Goal: Transaction & Acquisition: Purchase product/service

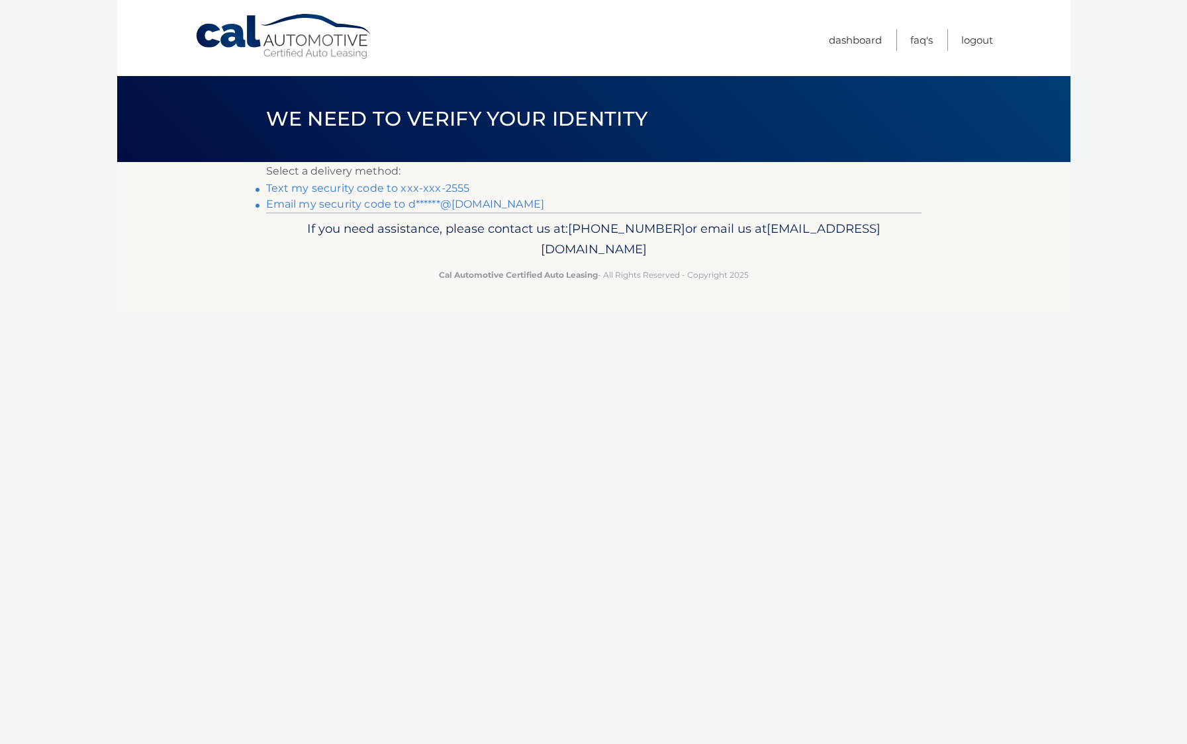
click at [418, 191] on link "Text my security code to xxx-xxx-2555" at bounding box center [368, 188] width 204 height 13
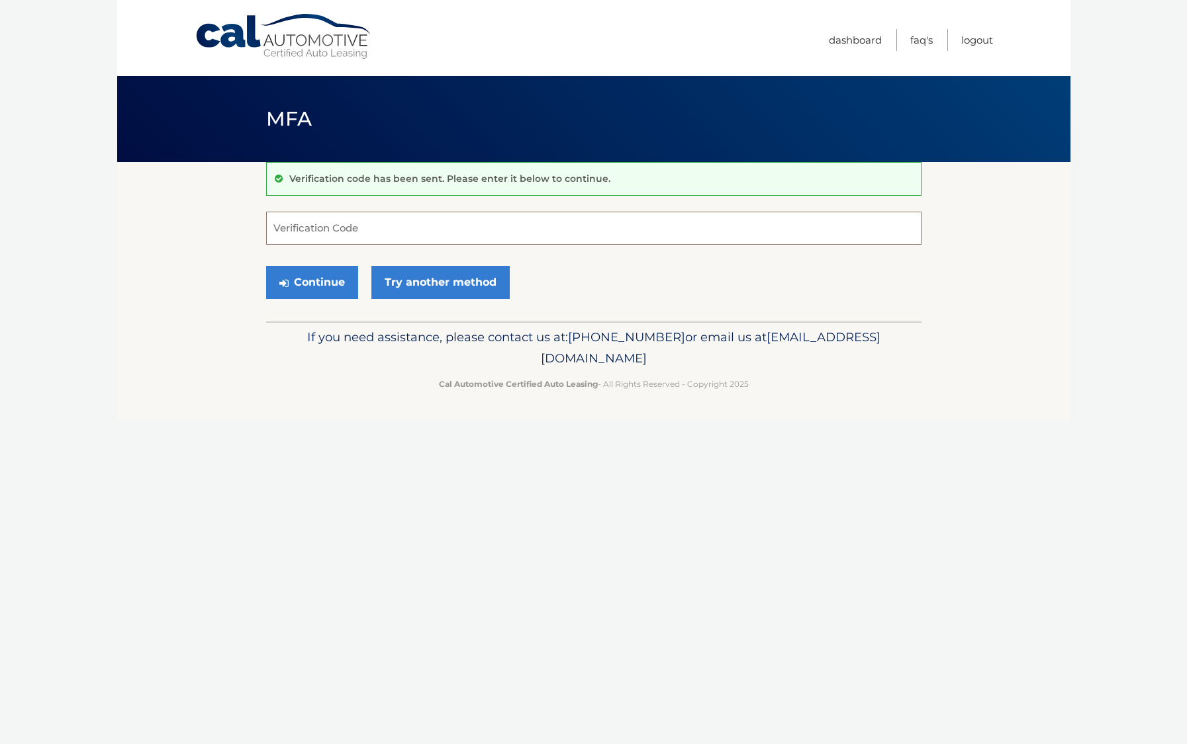
click at [389, 232] on input "Verification Code" at bounding box center [593, 228] width 655 height 33
type input "272812"
click at [341, 280] on button "Continue" at bounding box center [312, 282] width 92 height 33
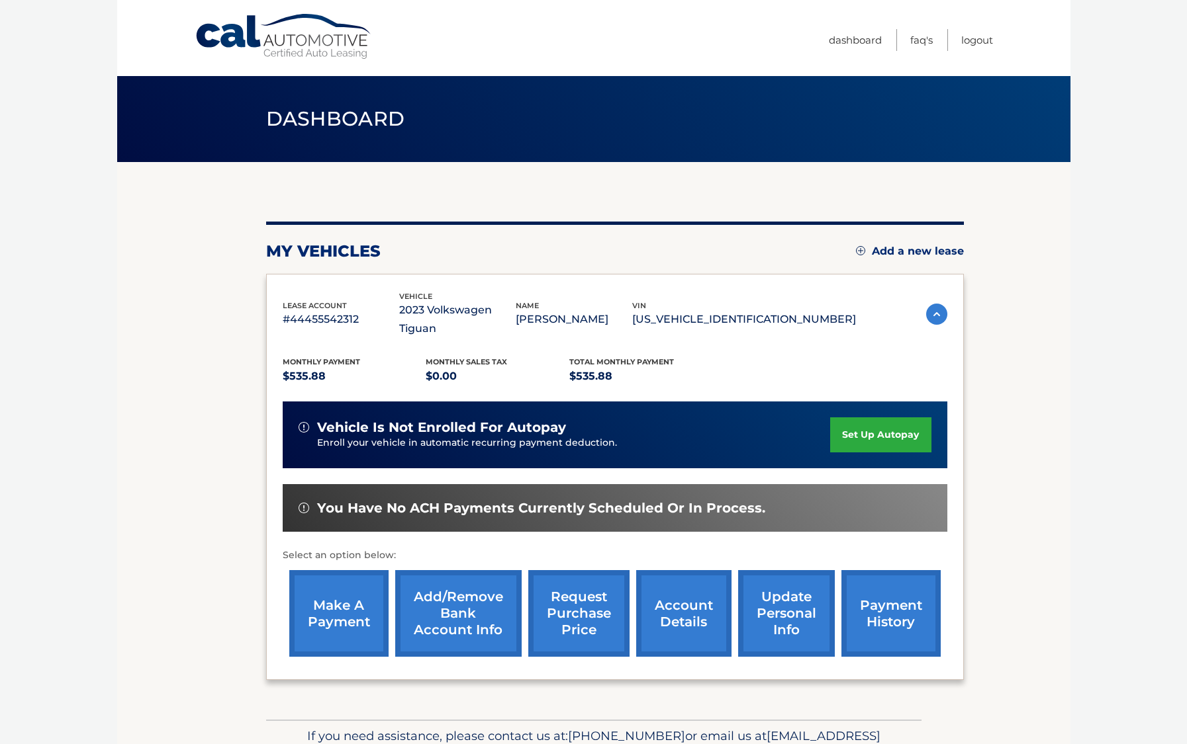
click at [873, 584] on link "payment history" at bounding box center [890, 613] width 99 height 87
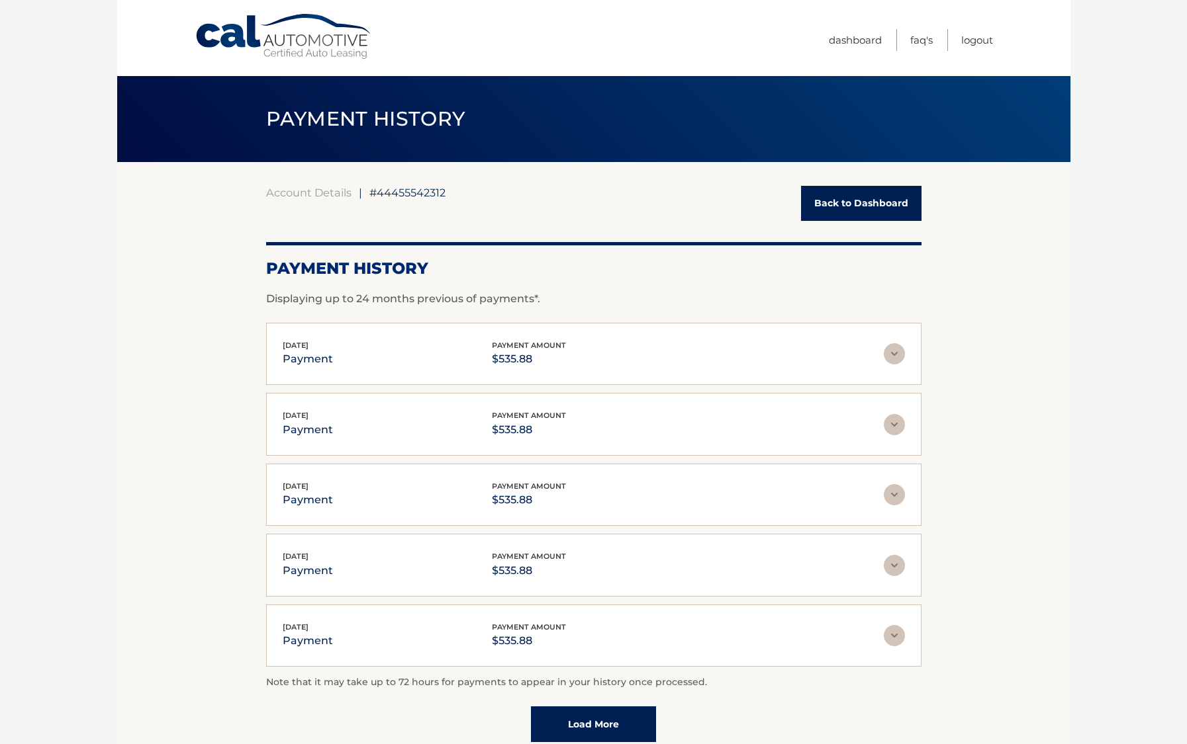
click at [838, 204] on link "Back to Dashboard" at bounding box center [861, 203] width 120 height 35
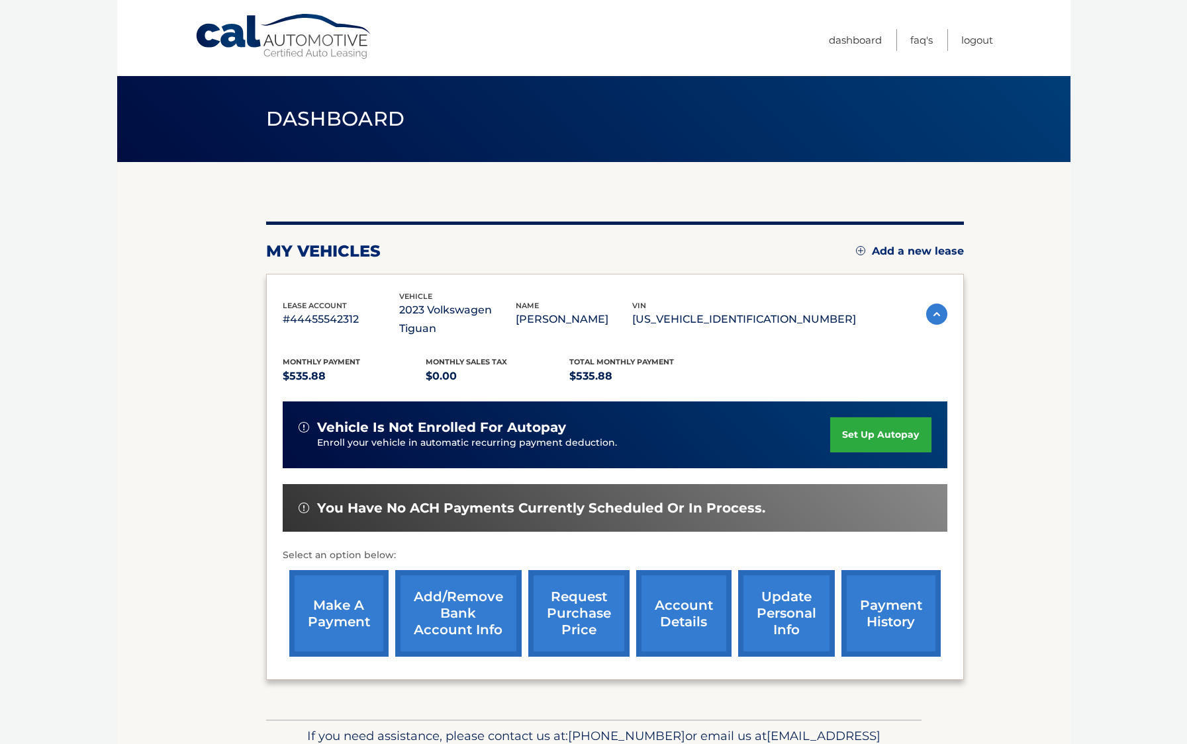
click at [355, 589] on link "make a payment" at bounding box center [338, 613] width 99 height 87
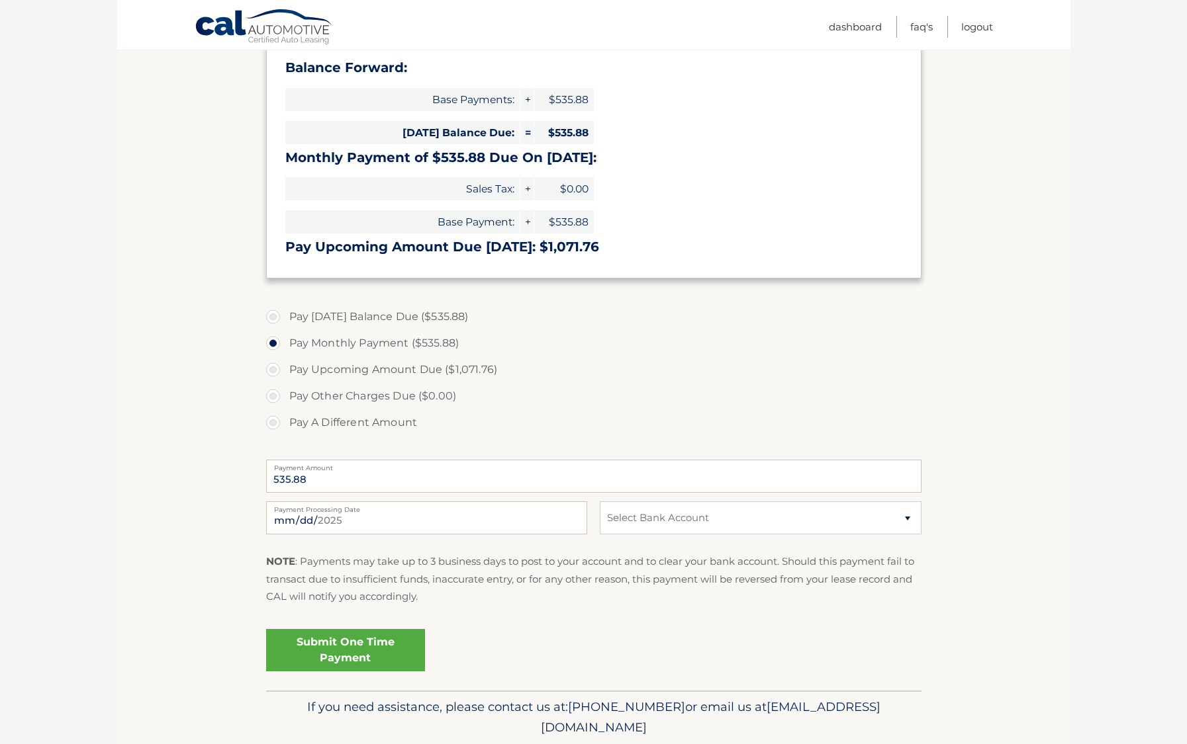
scroll to position [230, 0]
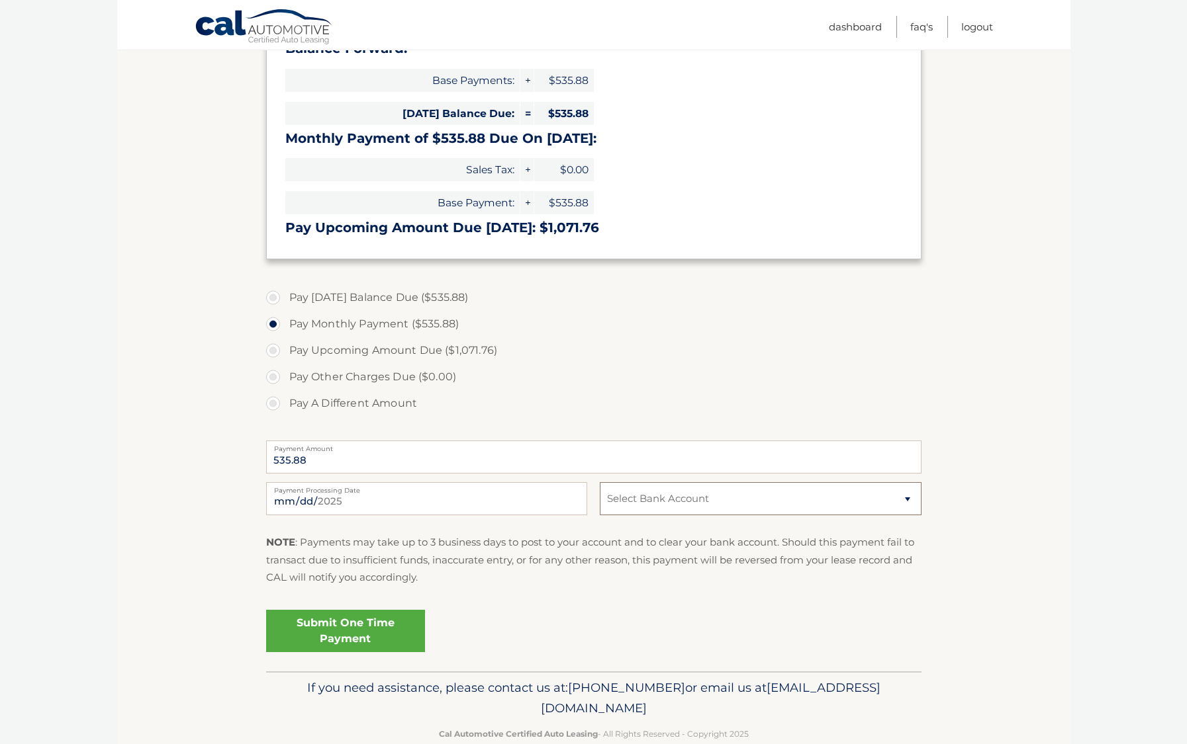
select select "NzA3NGU2ZWEtOTg5Ni00NWFhLTlmY2YtNzQyY2FmMjMwZmNl"
click at [390, 633] on link "Submit One Time Payment" at bounding box center [345, 631] width 159 height 42
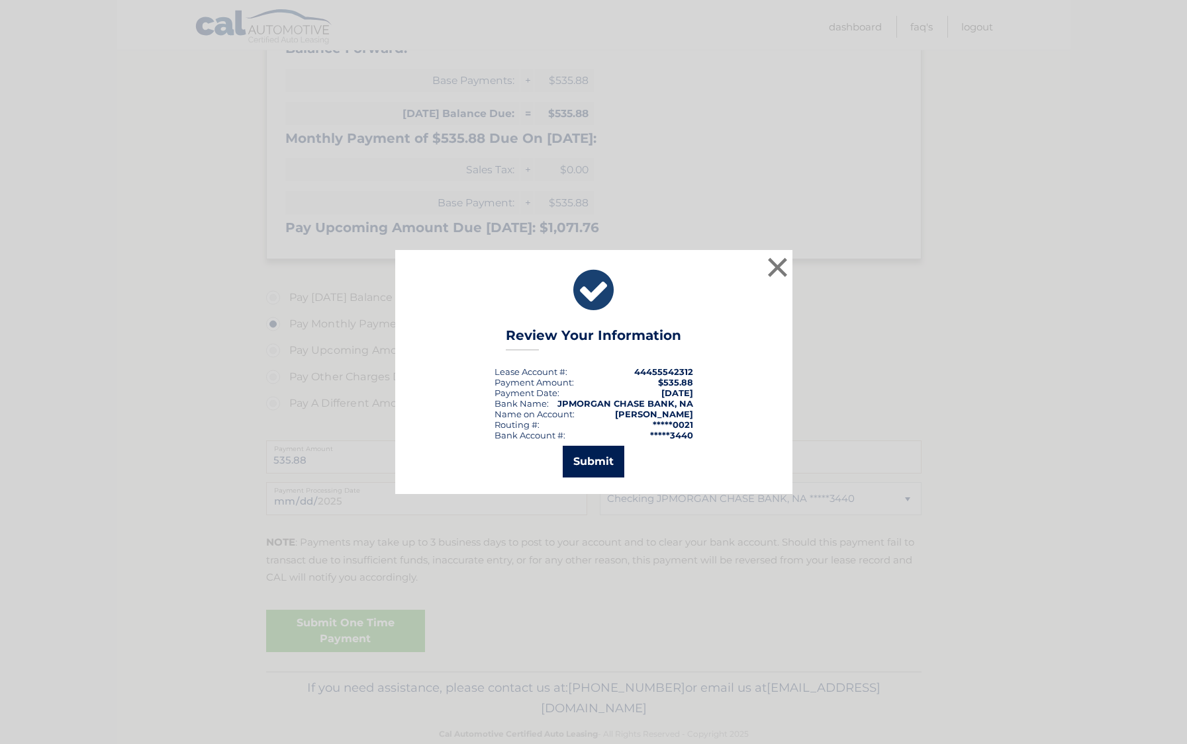
click at [586, 463] on button "Submit" at bounding box center [593, 462] width 62 height 32
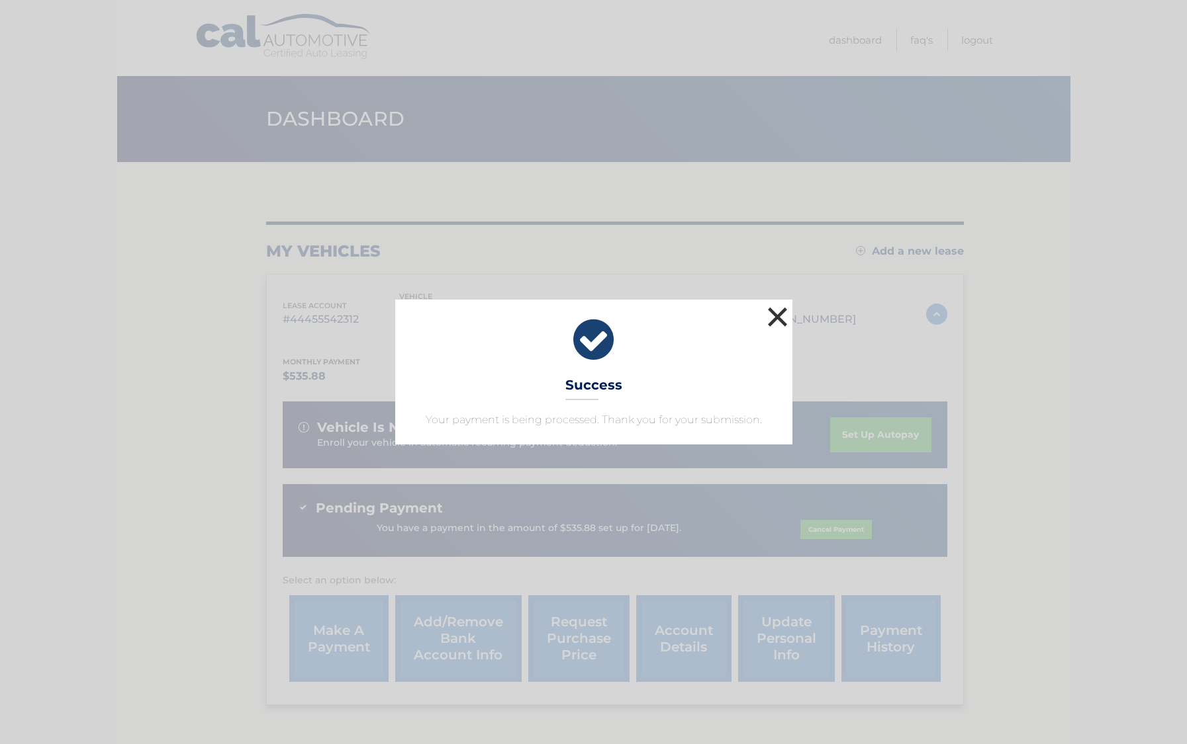
click at [776, 316] on button "×" at bounding box center [777, 317] width 26 height 26
